Goal: Information Seeking & Learning: Understand process/instructions

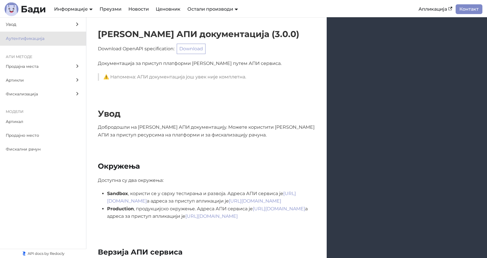
scroll to position [354, 0]
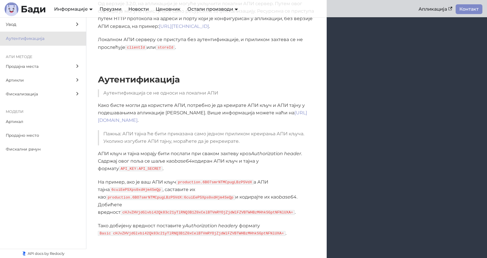
scroll to position [296, 0]
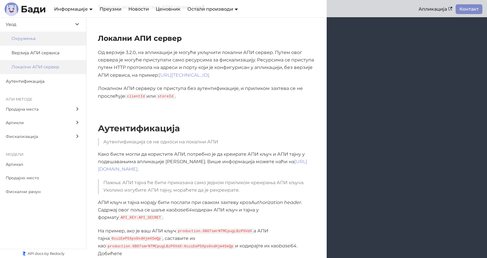
scroll to position [267, 0]
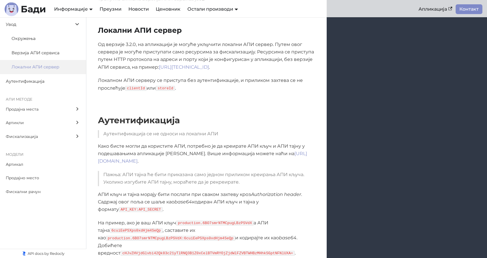
click at [44, 65] on span "Локални АПИ сервер" at bounding box center [41, 67] width 58 height 7
click at [32, 78] on span "Аутентификација" at bounding box center [38, 81] width 64 height 7
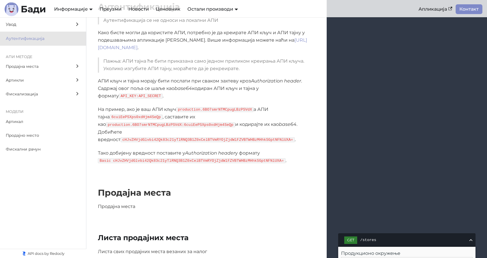
scroll to position [382, 0]
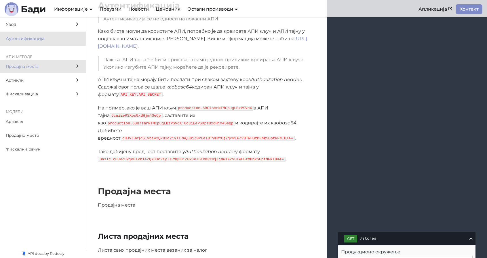
click at [31, 67] on span "Продајна места" at bounding box center [38, 66] width 64 height 7
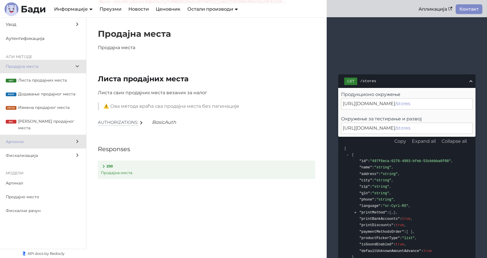
click at [45, 139] on span "Артикли" at bounding box center [38, 142] width 64 height 7
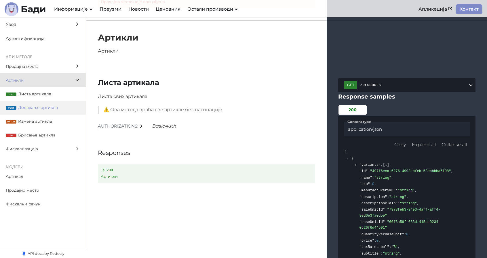
click at [58, 107] on span "Додавање артикла" at bounding box center [49, 107] width 62 height 7
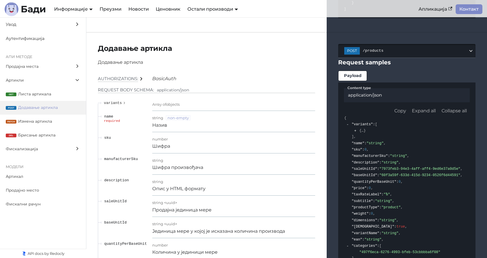
click at [430, 44] on button "post /products" at bounding box center [406, 51] width 137 height 14
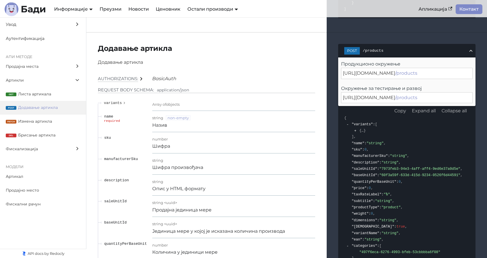
click at [439, 49] on span "/products" at bounding box center [414, 51] width 105 height 4
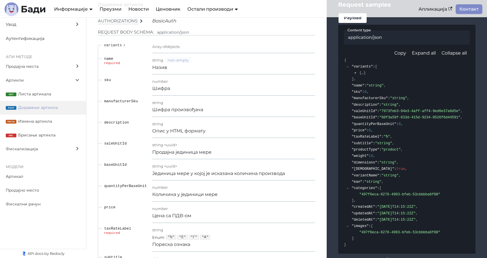
scroll to position [2798, 0]
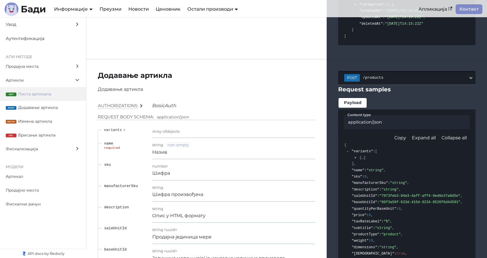
scroll to position [2740, 0]
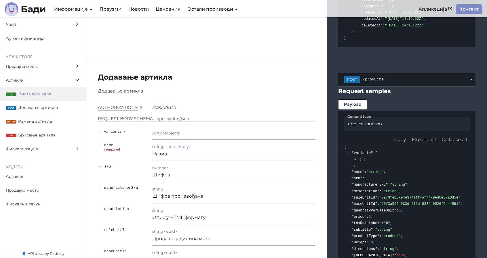
click at [387, 77] on span "/products" at bounding box center [414, 79] width 105 height 4
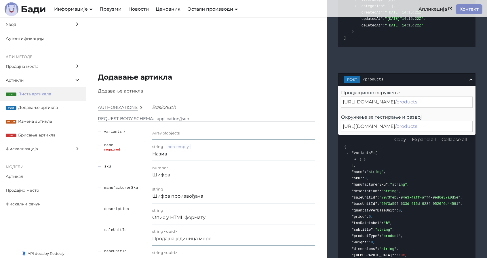
click at [387, 77] on span "/products" at bounding box center [414, 79] width 105 height 4
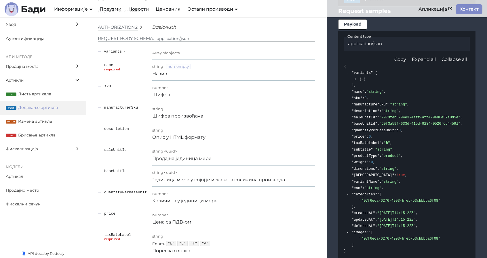
scroll to position [2827, 0]
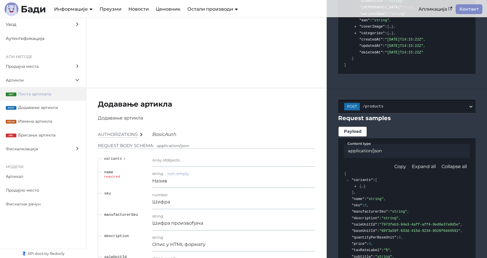
scroll to position [2712, 0]
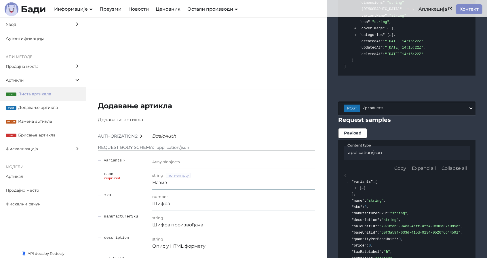
click at [418, 106] on span "/products" at bounding box center [414, 108] width 105 height 4
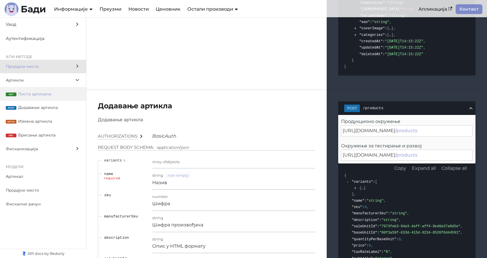
click at [49, 66] on span "Продајна места" at bounding box center [38, 66] width 64 height 7
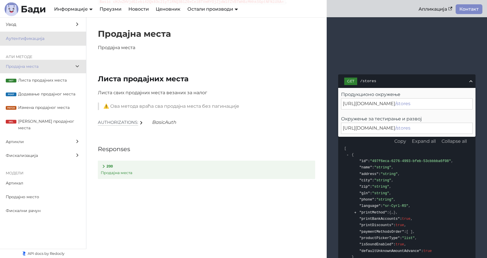
click at [43, 41] on span "Аутентификација" at bounding box center [38, 38] width 64 height 7
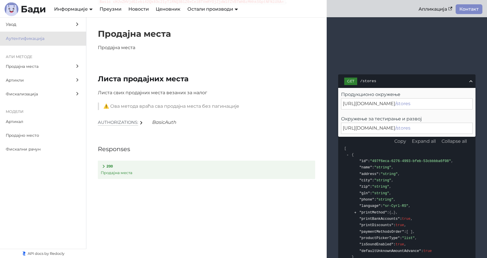
scroll to position [354, 0]
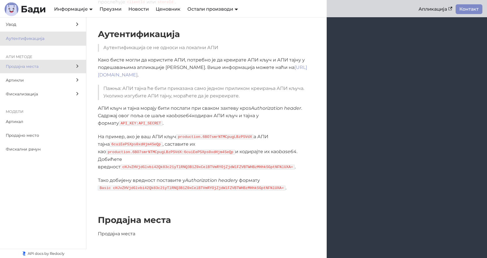
click at [43, 65] on span "Продајна места" at bounding box center [38, 66] width 64 height 7
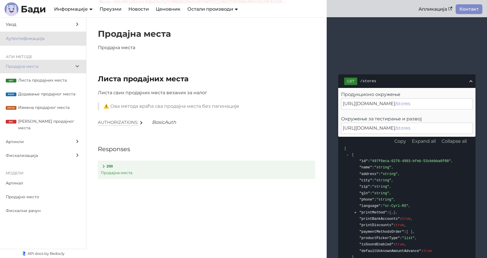
click at [53, 38] on span "Аутентификација" at bounding box center [38, 38] width 64 height 7
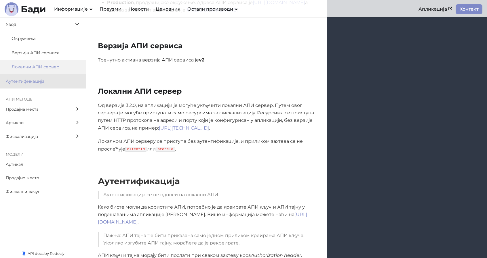
scroll to position [181, 0]
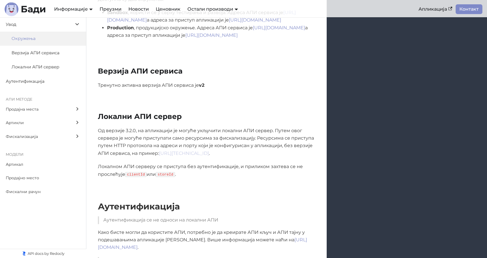
drag, startPoint x: 160, startPoint y: 154, endPoint x: 204, endPoint y: 156, distance: 44.6
click at [204, 156] on p "Од верзије 3.2.0, на апликацији је могуће укључити локални АПИ сервер. Путем ов…" at bounding box center [206, 142] width 217 height 30
copy link "[URL][TECHNICAL_ID]"
click at [267, 156] on p "Од верзије 3.2.0, на апликацији је могуће укључити локални АПИ сервер. Путем ов…" at bounding box center [206, 142] width 217 height 30
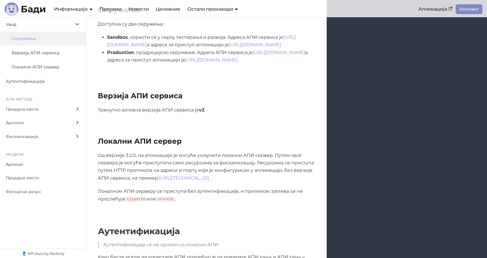
scroll to position [152, 0]
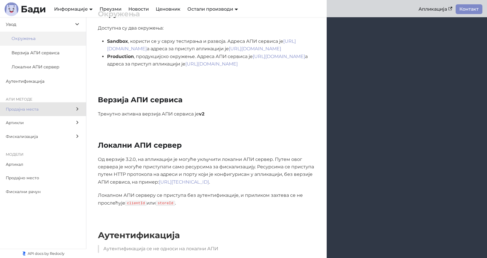
click at [30, 110] on span "Продајна места" at bounding box center [38, 109] width 64 height 7
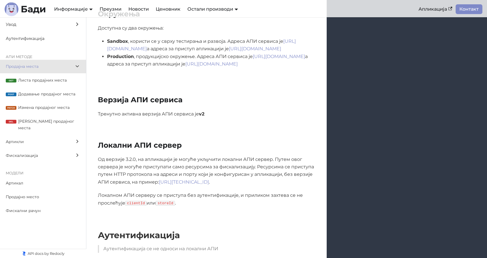
scroll to position [540, 0]
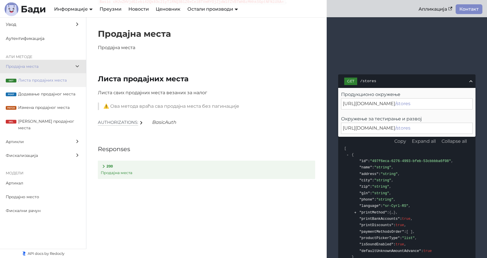
click at [41, 82] on span "Листа продајних места" at bounding box center [49, 80] width 62 height 7
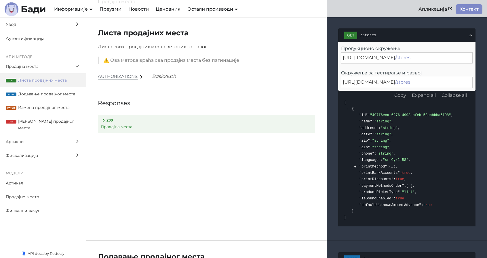
click at [431, 58] on div "[URL][DOMAIN_NAME] /stores" at bounding box center [406, 57] width 131 height 11
